Goal: Task Accomplishment & Management: Complete application form

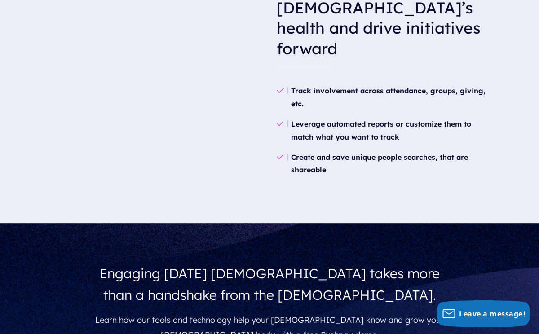
scroll to position [1640, 0]
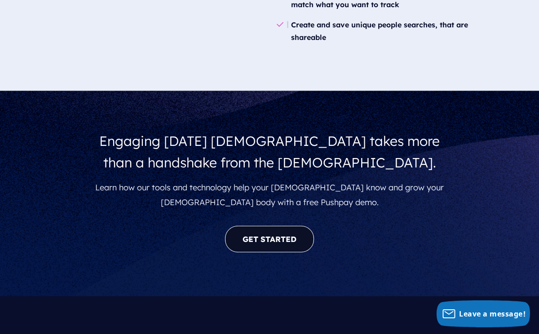
click at [260, 226] on link "GET STARTED" at bounding box center [269, 239] width 89 height 26
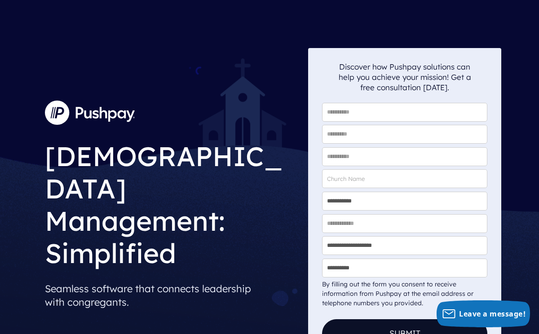
scroll to position [0, 0]
